Goal: Transaction & Acquisition: Obtain resource

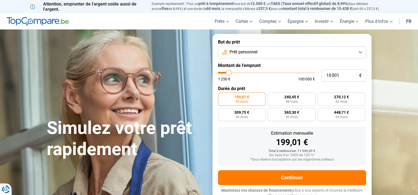
type input "8 750"
type input "8750"
type input "9 000"
type input "9000"
type input "9 500"
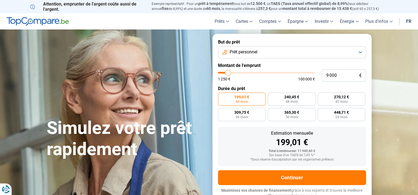
type input "9500"
type input "9 750"
type input "9750"
type input "10 000"
type input "10000"
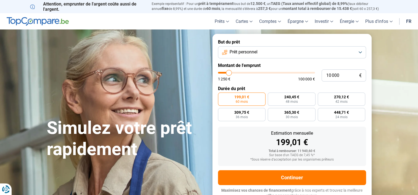
type input "10 250"
type input "10250"
type input "10 750"
type input "10750"
type input "11 000"
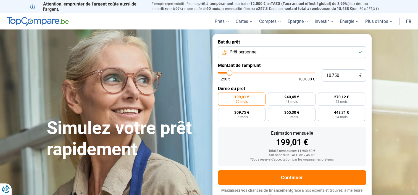
type input "11000"
type input "11 250"
type input "11250"
type input "11 500"
type input "11500"
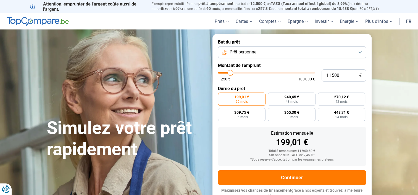
type input "11 750"
type input "11750"
type input "12 250"
type input "12250"
type input "12 500"
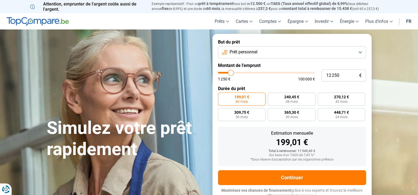
type input "12500"
type input "13 000"
type input "13000"
type input "13 250"
type input "13250"
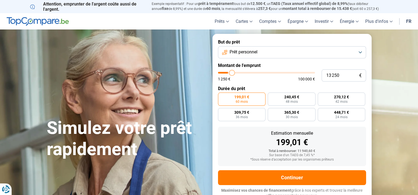
type input "13 500"
type input "13500"
type input "13 750"
type input "13750"
type input "14 000"
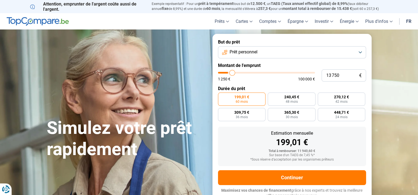
type input "14000"
type input "14 250"
type input "14250"
type input "14 500"
type input "14500"
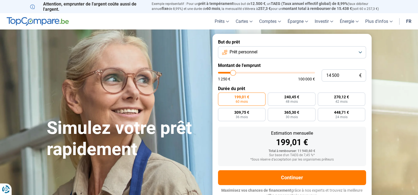
type input "15 000"
type input "15000"
type input "15 250"
type input "15250"
type input "15 750"
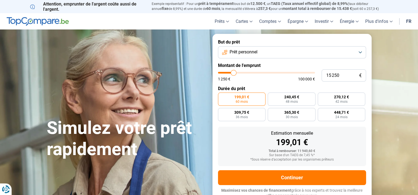
type input "15750"
type input "16 000"
type input "16000"
type input "16 250"
type input "16250"
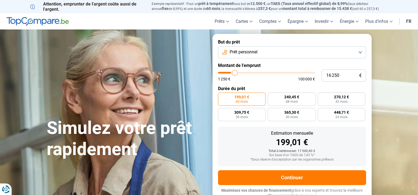
type input "16 500"
type input "16500"
type input "16 750"
type input "16750"
type input "17 000"
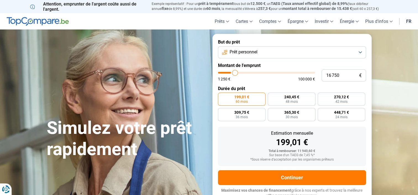
type input "17000"
type input "17 750"
type input "17750"
type input "18 000"
type input "18000"
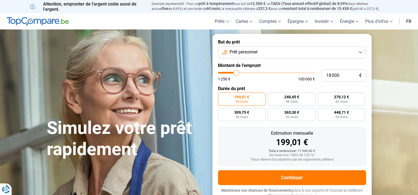
type input "18 500"
drag, startPoint x: 228, startPoint y: 73, endPoint x: 236, endPoint y: 73, distance: 8.8
type input "18500"
click at [236, 73] on input "range" at bounding box center [266, 73] width 97 height 2
radio input "false"
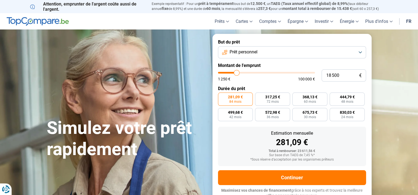
scroll to position [4, 0]
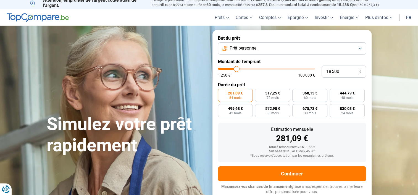
click at [236, 72] on div "1 250 € 100 000 €" at bounding box center [266, 72] width 97 height 9
type input "17 500"
type input "17500"
type input "17 250"
type input "17250"
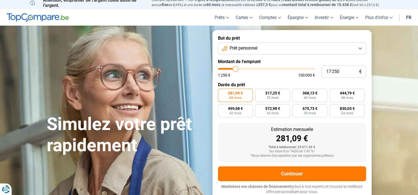
type input "17 000"
type input "17000"
type input "16 750"
type input "16750"
type input "16 000"
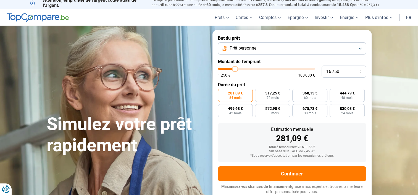
type input "16000"
type input "15 750"
type input "15750"
type input "15 250"
type input "15250"
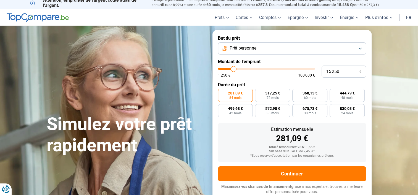
type input "15 000"
type input "15000"
type input "14 750"
type input "14750"
type input "14 500"
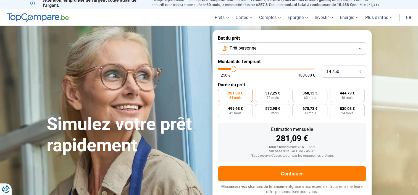
type input "14500"
type input "14 250"
type input "14250"
type input "14 000"
type input "14000"
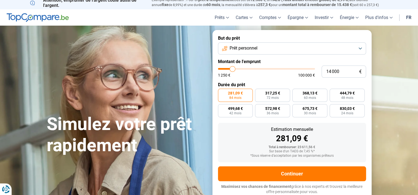
type input "13 500"
type input "13500"
type input "13 250"
type input "13250"
type input "12 750"
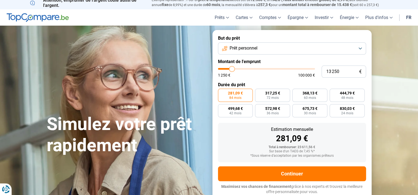
type input "12750"
type input "12 500"
type input "12500"
type input "12 000"
type input "12000"
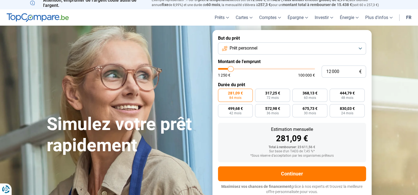
type input "11 500"
type input "11500"
type input "11 000"
type input "11000"
type input "10 500"
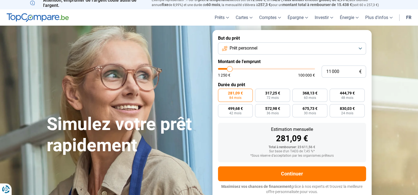
type input "10500"
type input "10 250"
type input "10250"
type input "10 000"
type input "10000"
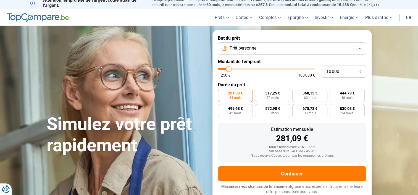
type input "9 750"
type input "9750"
type input "9 500"
type input "9500"
type input "9 000"
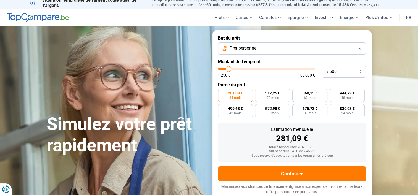
type input "9000"
type input "8 750"
type input "8750"
type input "8 250"
type input "8250"
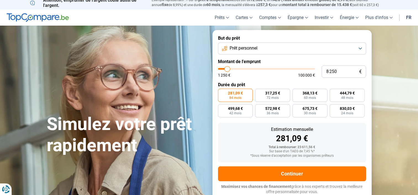
type input "8 000"
type input "8000"
type input "7 750"
type input "7750"
type input "7 250"
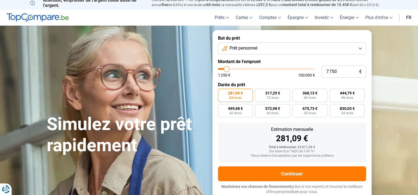
type input "7250"
type input "6 750"
type input "6750"
type input "6 500"
type input "6500"
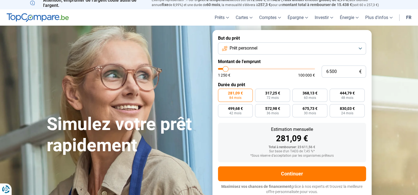
type input "6 250"
type input "6250"
type input "6 000"
type input "6000"
type input "5 750"
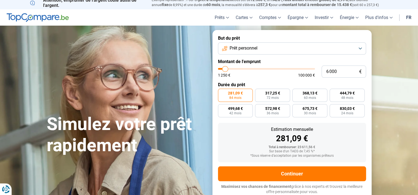
type input "5750"
type input "5 500"
type input "5500"
type input "5 250"
type input "5250"
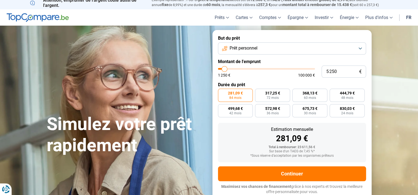
type input "5 000"
type input "5000"
type input "4 750"
type input "4750"
type input "4 500"
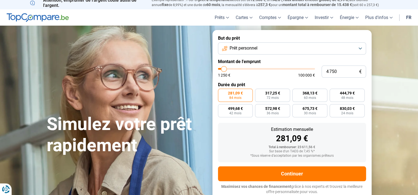
type input "4500"
type input "4 250"
type input "4250"
type input "4 000"
type input "4000"
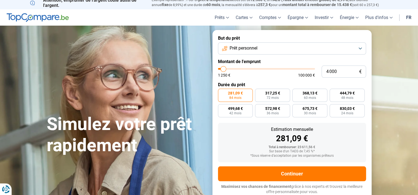
type input "3 750"
type input "3750"
type input "2 750"
type input "2750"
type input "1 750"
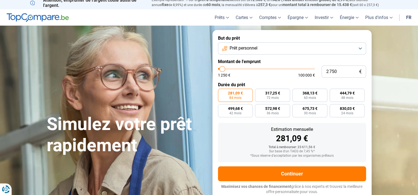
type input "1750"
type input "1 500"
type input "1500"
type input "1 250"
type input "1250"
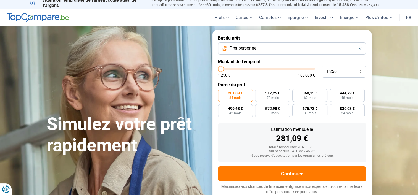
type input "2 000"
type input "2000"
type input "2 250"
type input "2250"
type input "2 750"
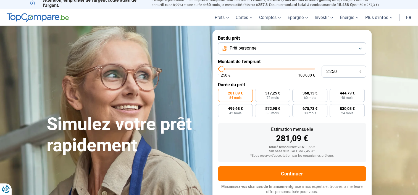
type input "2750"
type input "3 000"
type input "3000"
type input "3 250"
type input "3250"
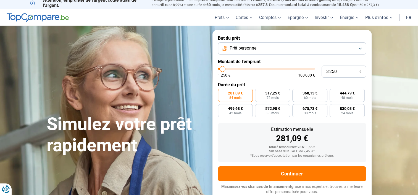
type input "3 500"
type input "3500"
type input "3 750"
type input "3750"
type input "4 000"
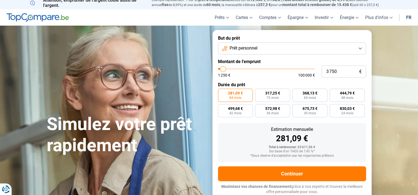
type input "4000"
type input "4 500"
type input "4500"
type input "4 250"
type input "4250"
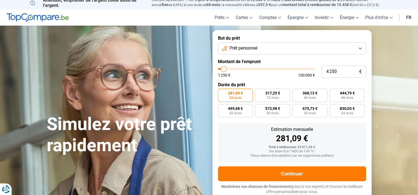
type input "4 000"
type input "4000"
type input "3 750"
drag, startPoint x: 236, startPoint y: 69, endPoint x: 223, endPoint y: 69, distance: 12.7
type input "3750"
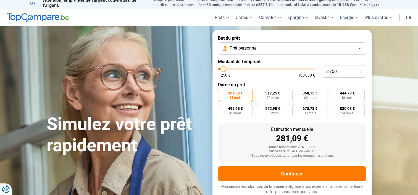
click at [223, 69] on input "range" at bounding box center [266, 69] width 97 height 2
radio input "true"
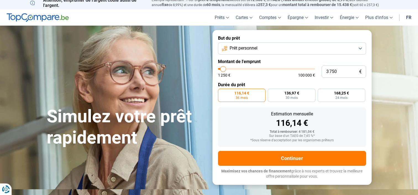
scroll to position [0, 0]
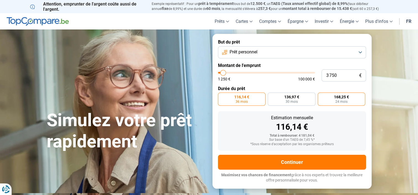
click at [343, 98] on span "168,25 €" at bounding box center [341, 97] width 15 height 4
click at [321, 96] on input "168,25 € 24 mois" at bounding box center [320, 95] width 4 height 4
radio input "true"
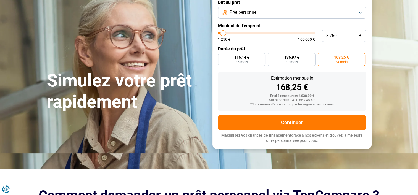
scroll to position [83, 0]
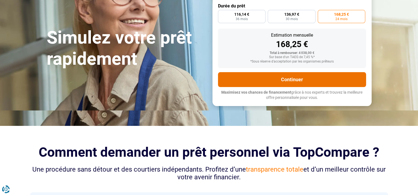
click at [291, 81] on button "Continuer" at bounding box center [292, 79] width 148 height 15
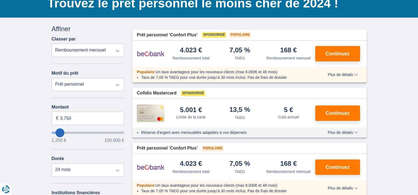
scroll to position [55, 0]
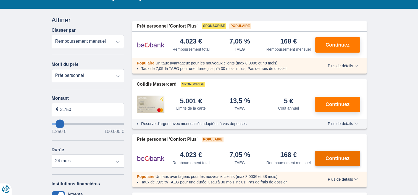
click at [336, 157] on span "Continuez" at bounding box center [337, 158] width 24 height 5
